Goal: Task Accomplishment & Management: Manage account settings

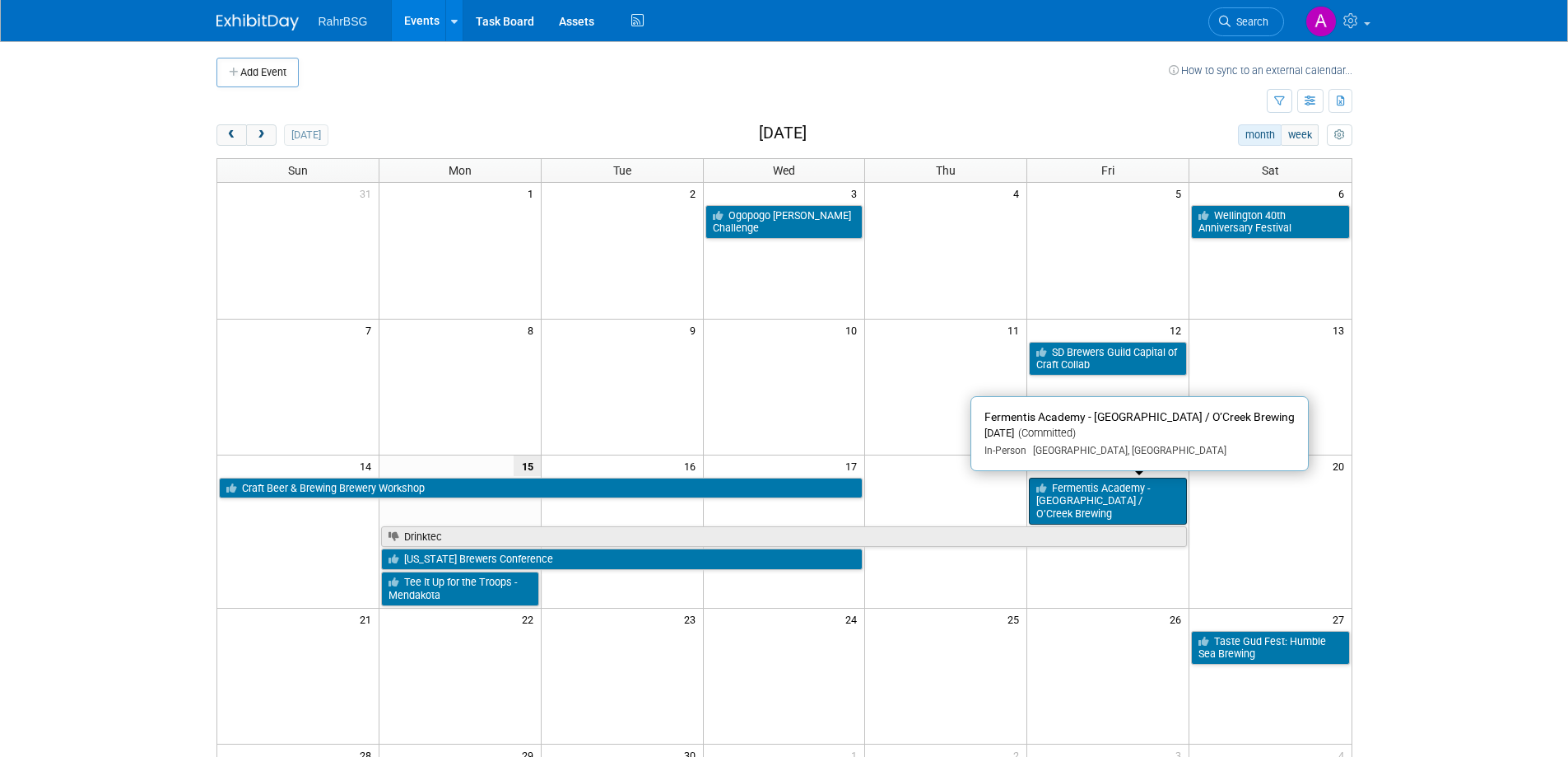
click at [1107, 497] on link "Fermentis Academy - [GEOGRAPHIC_DATA] / O’Creek Brewing" at bounding box center [1107, 501] width 158 height 47
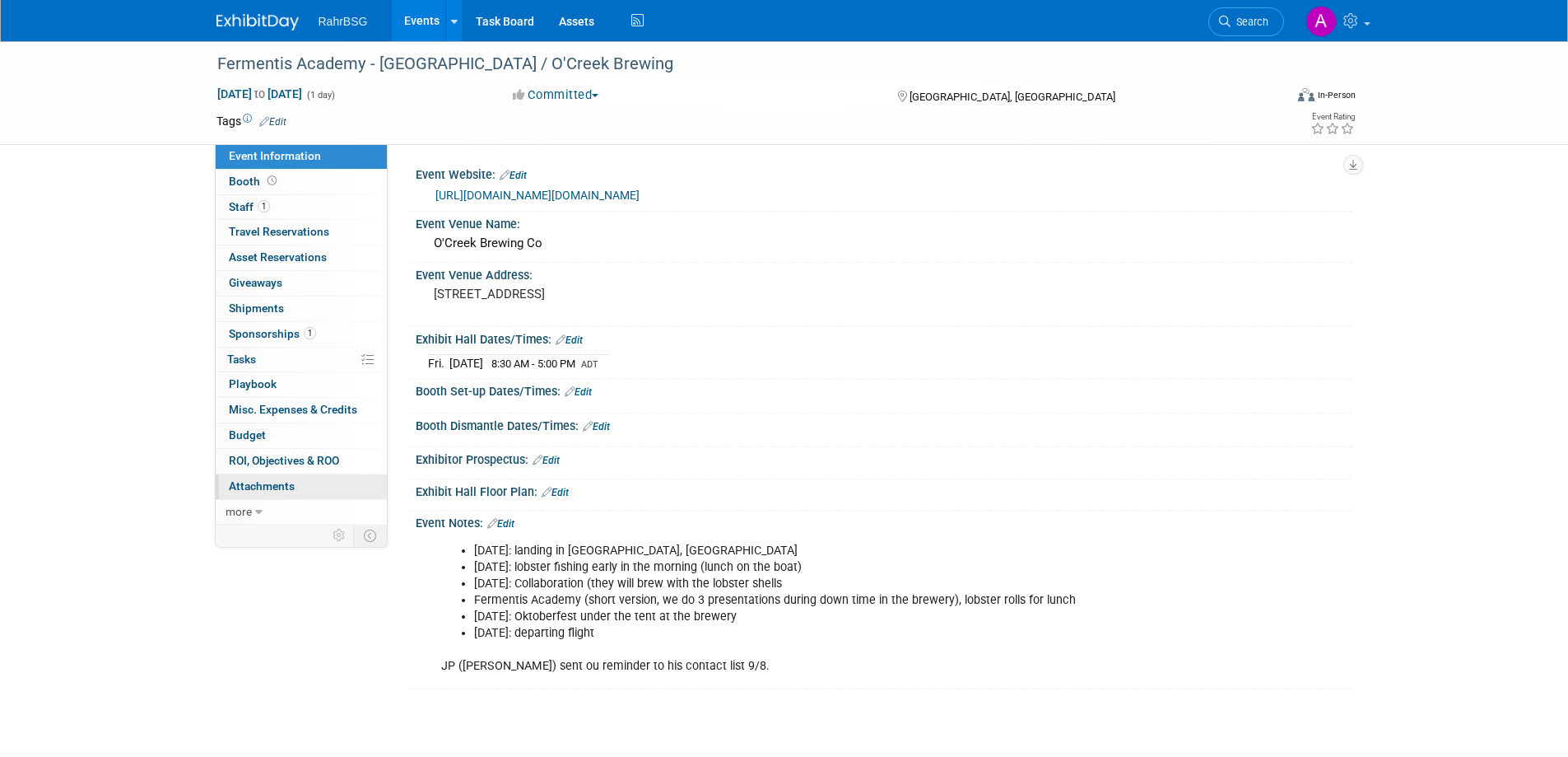
click at [278, 484] on span "Attachments 0" at bounding box center [261, 485] width 66 height 14
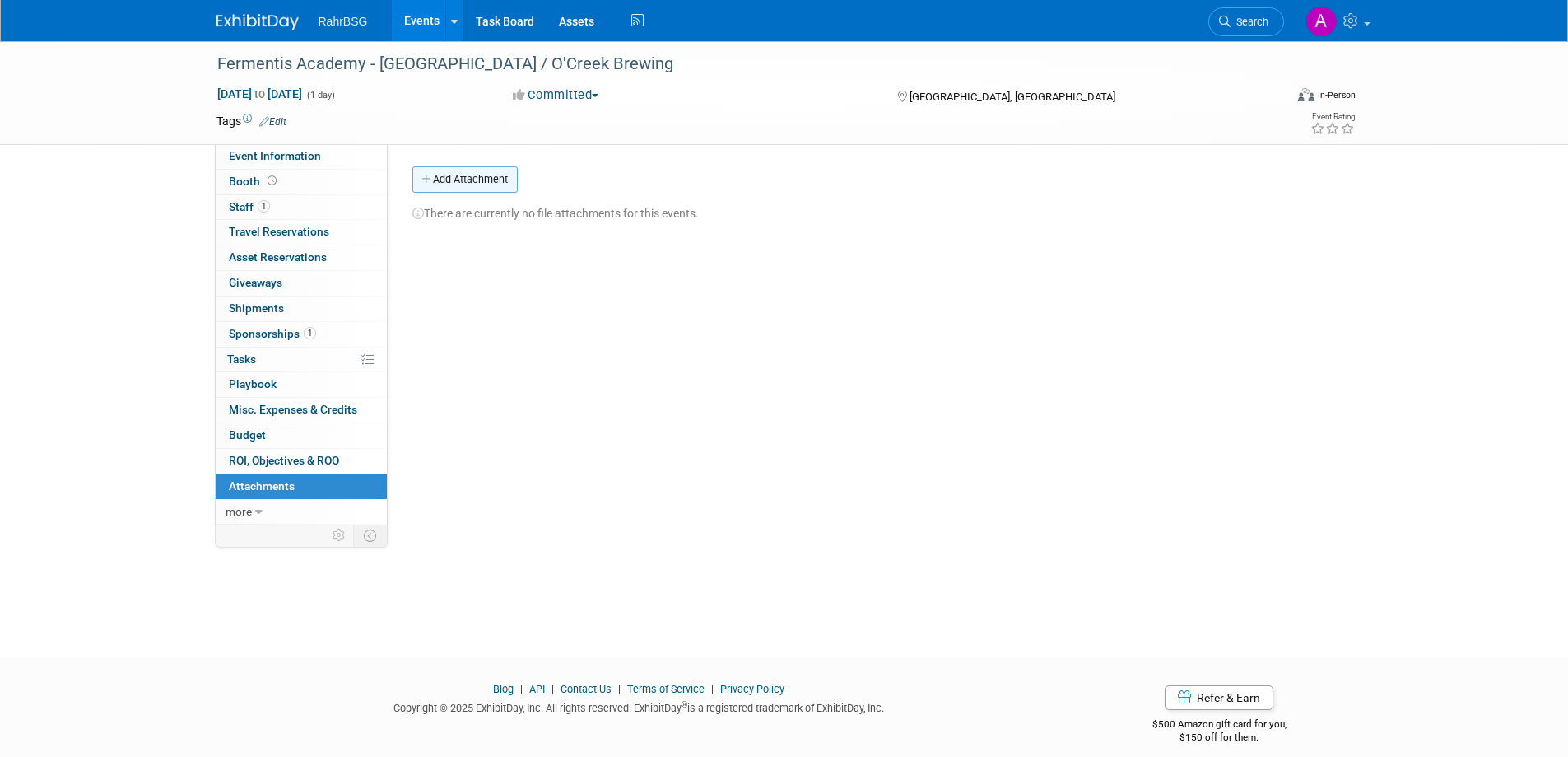
click at [451, 181] on button "Add Attachment" at bounding box center [465, 179] width 106 height 26
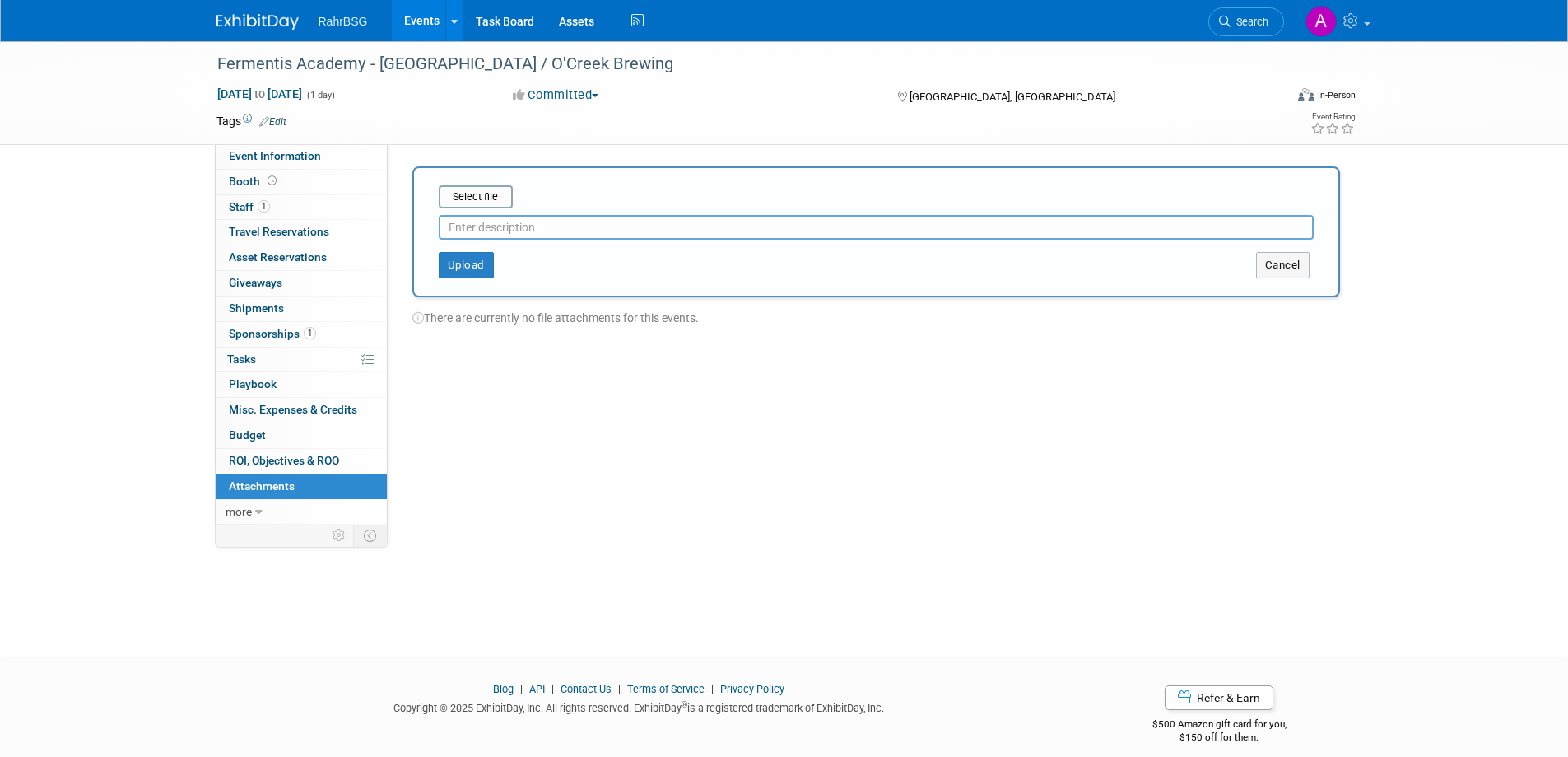
click at [468, 230] on input "text" at bounding box center [876, 227] width 875 height 24
type input "Attendee list as of 09/15"
click at [482, 199] on input "file" at bounding box center [413, 197] width 196 height 20
click at [470, 258] on button "Upload" at bounding box center [466, 258] width 55 height 26
